Goal: Navigation & Orientation: Find specific page/section

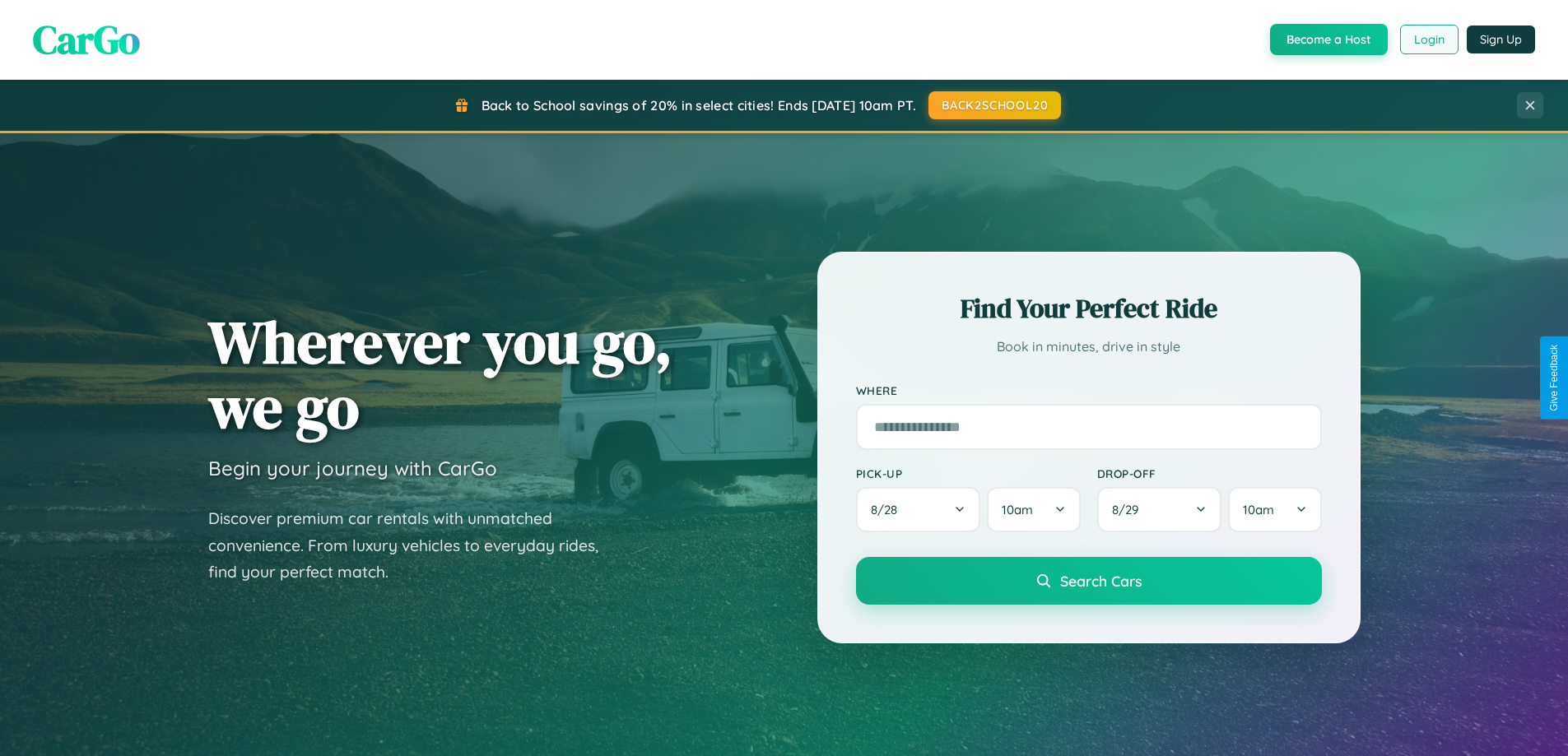
click at [1428, 40] on button "Login" at bounding box center [1428, 39] width 58 height 30
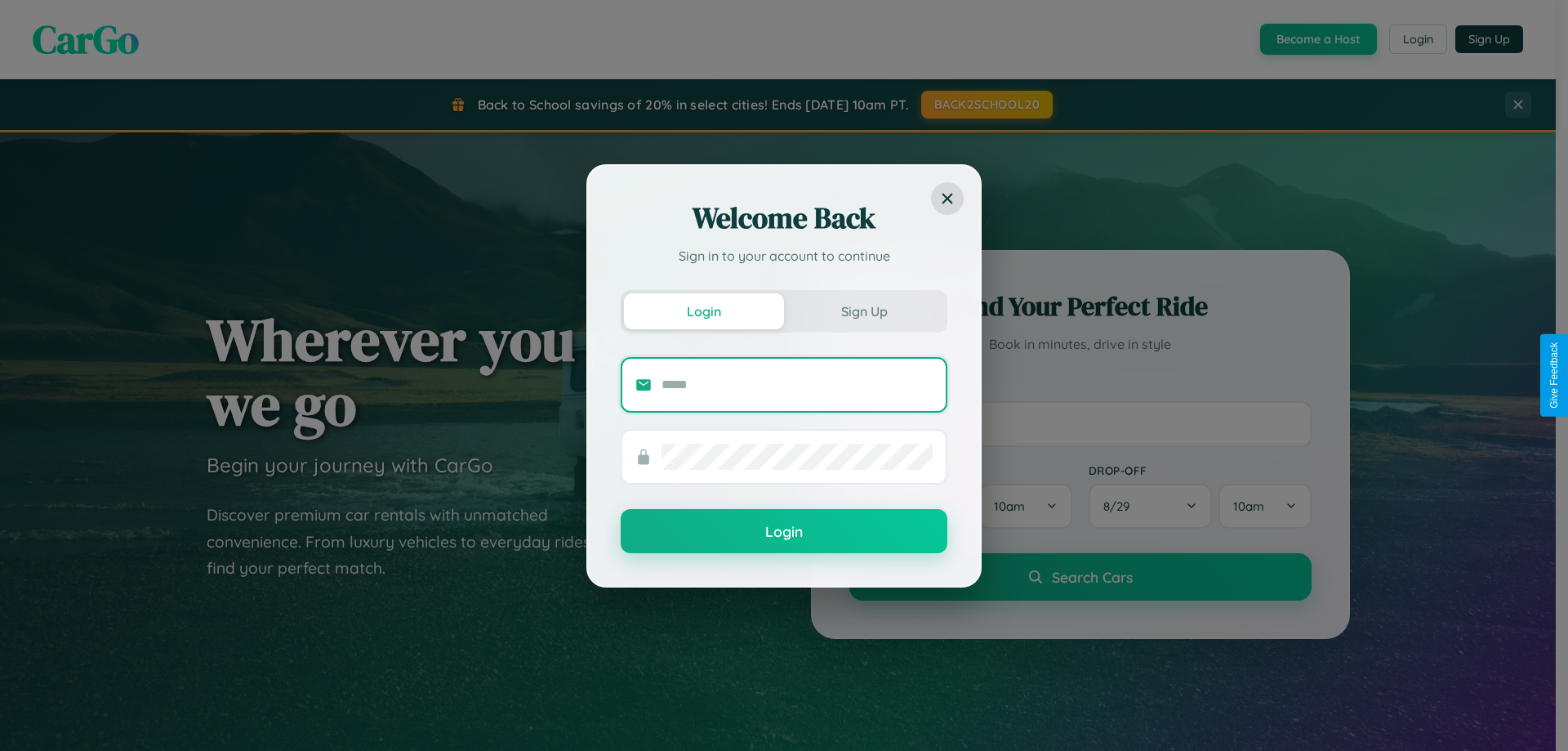
click at [797, 384] on input "text" at bounding box center [797, 384] width 271 height 26
type input "**********"
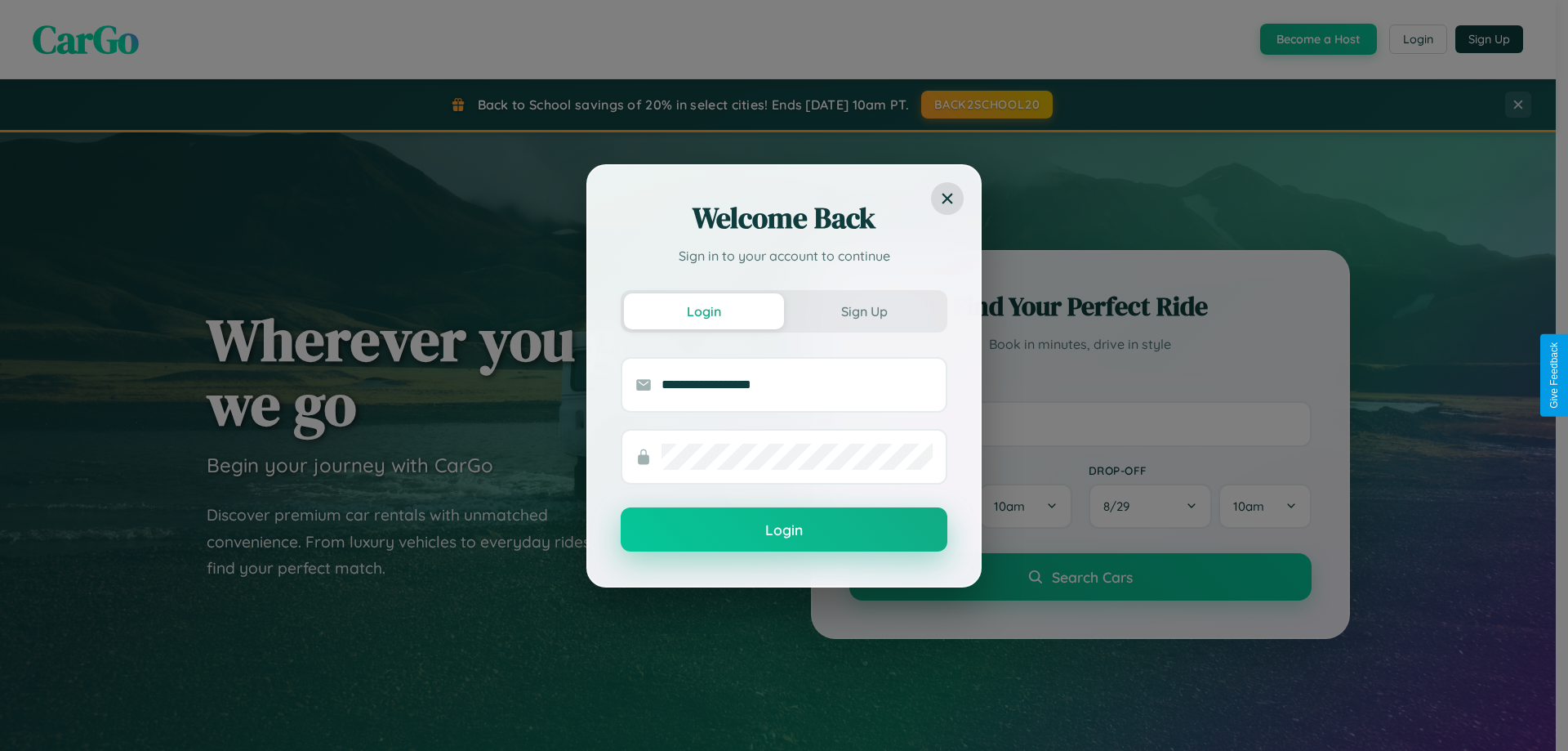
click at [784, 530] on button "Login" at bounding box center [784, 529] width 327 height 45
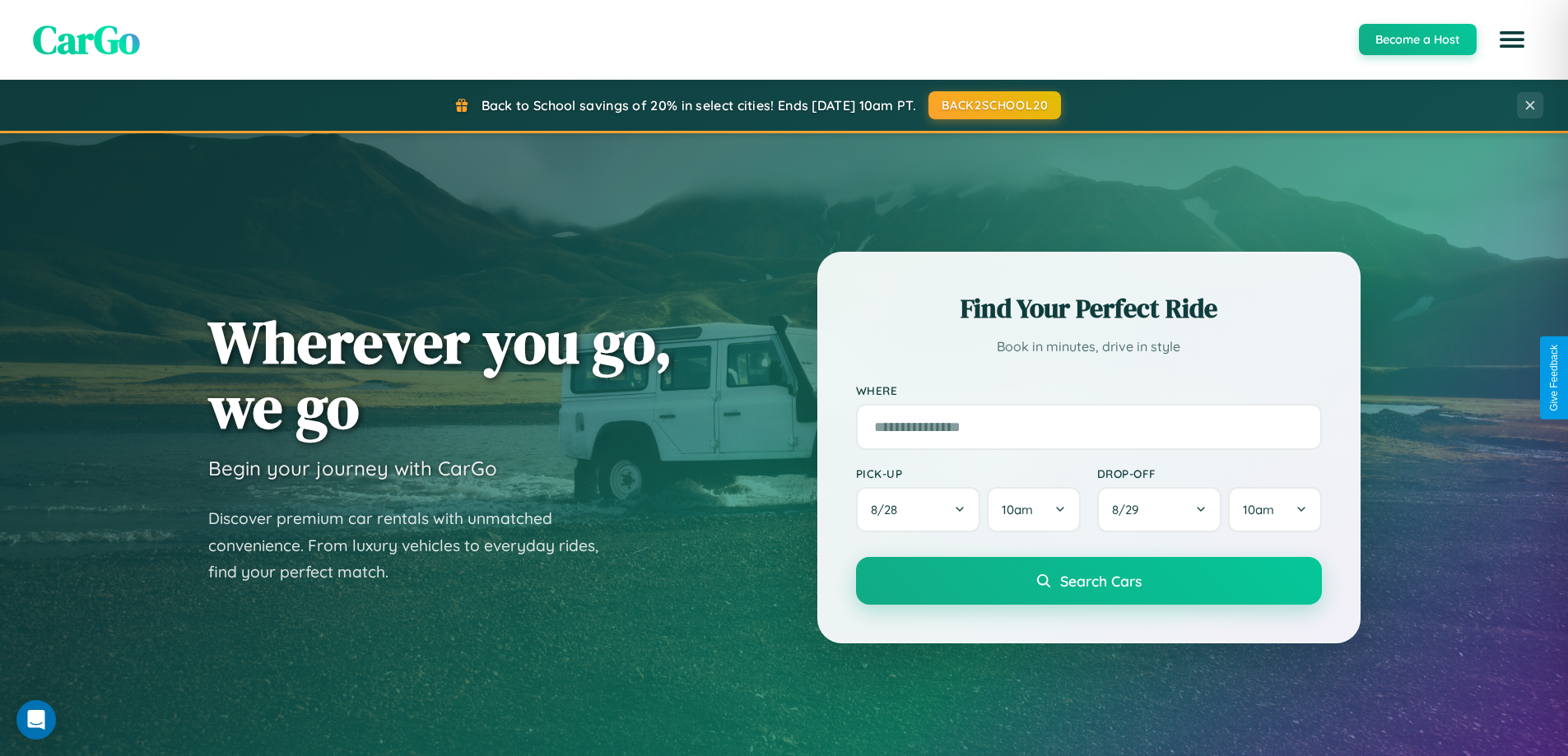
scroll to position [1131, 0]
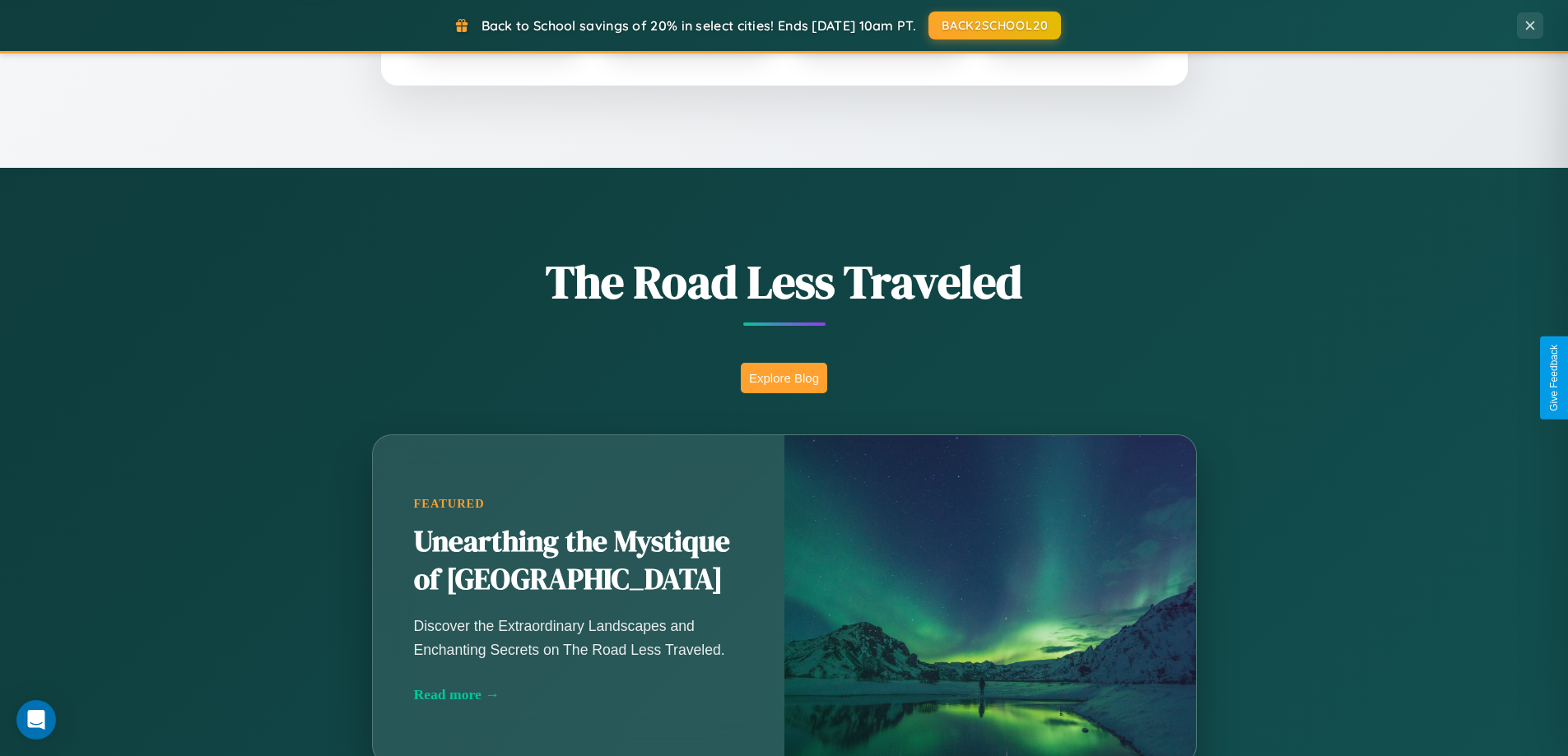
click at [784, 377] on button "Explore Blog" at bounding box center [784, 378] width 86 height 30
